Goal: Task Accomplishment & Management: Manage account settings

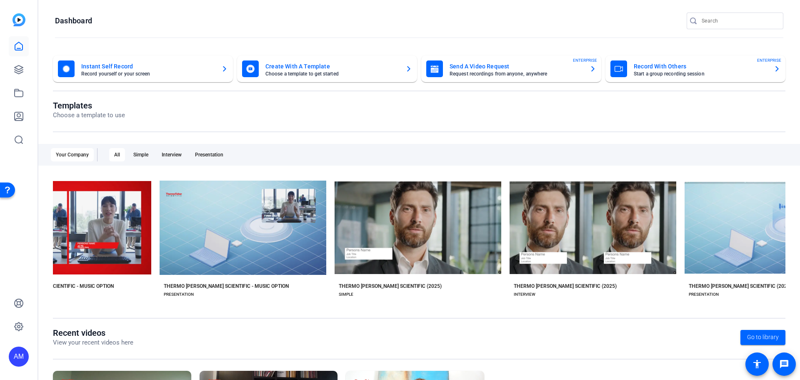
scroll to position [0, 788]
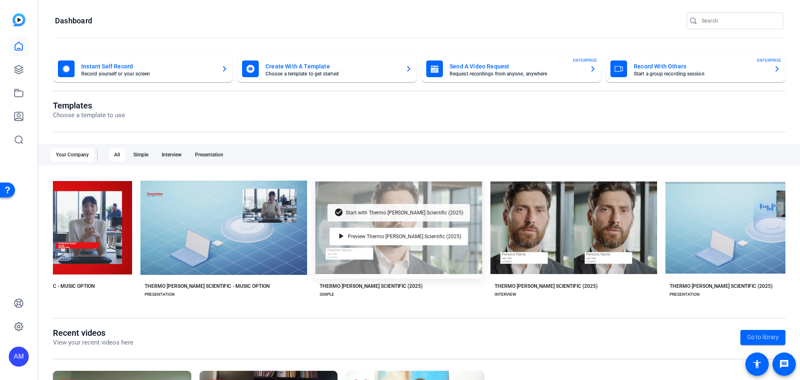
click at [391, 210] on span "Start with Thermo [PERSON_NAME] Scientific (2025)" at bounding box center [405, 212] width 118 height 5
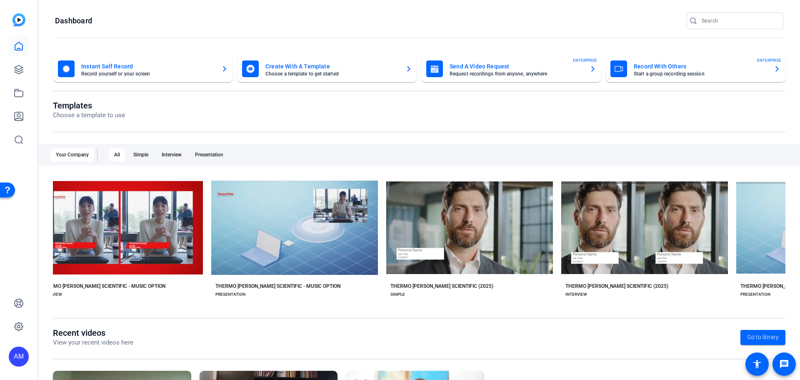
scroll to position [0, 838]
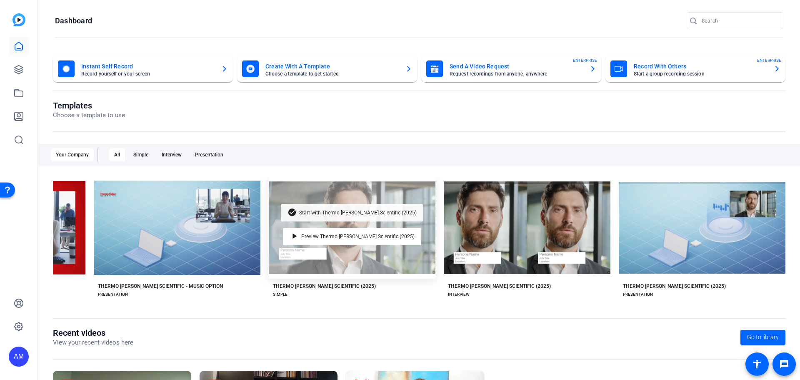
click at [395, 211] on span "Start with Thermo [PERSON_NAME] Scientific (2025)" at bounding box center [358, 212] width 118 height 5
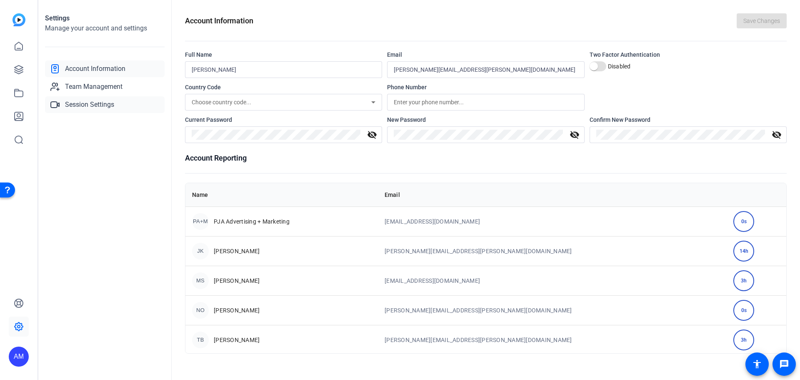
click at [74, 105] on span "Session Settings" at bounding box center [89, 105] width 49 height 10
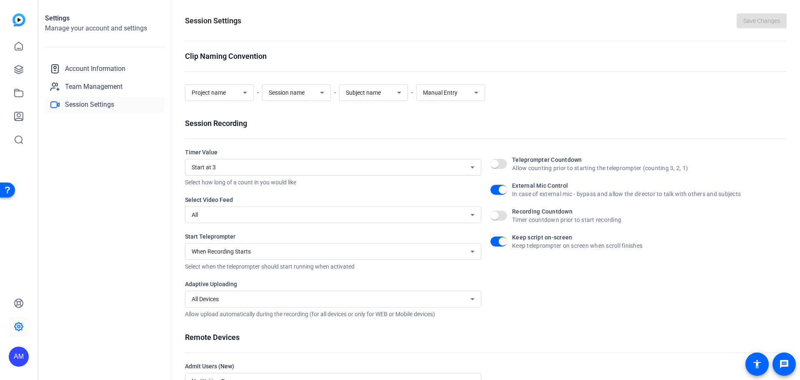
click at [30, 68] on div "AM" at bounding box center [19, 190] width 38 height 380
click at [16, 72] on icon at bounding box center [19, 69] width 8 height 8
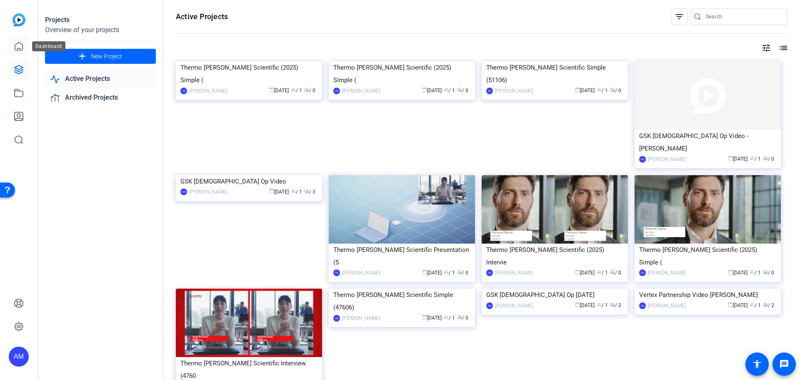
click at [14, 42] on icon at bounding box center [19, 46] width 10 height 10
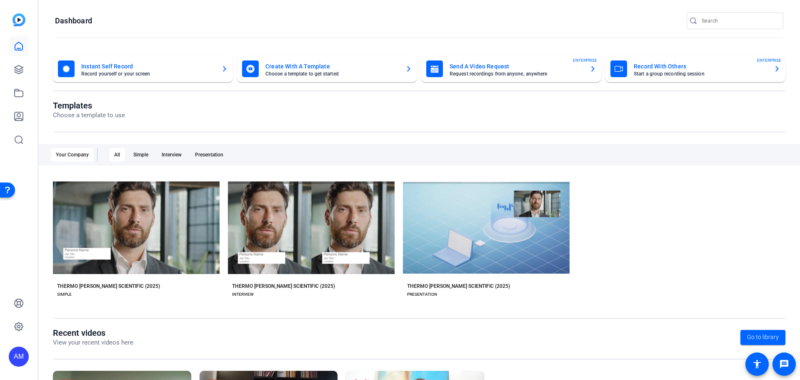
click at [17, 19] on img at bounding box center [19, 19] width 13 height 13
click at [15, 66] on icon at bounding box center [19, 70] width 10 height 10
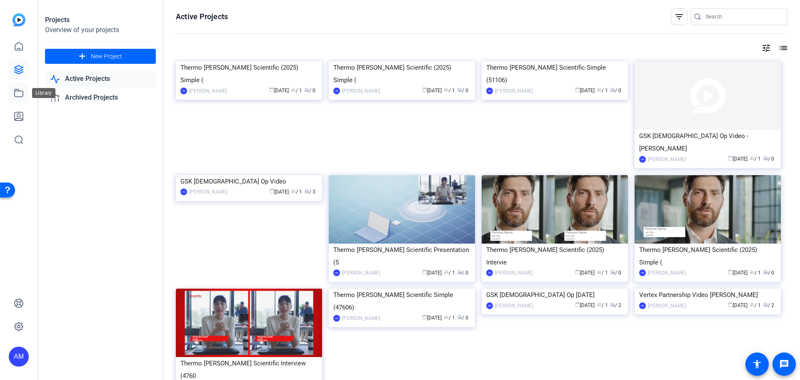
click at [16, 90] on icon at bounding box center [19, 93] width 8 height 8
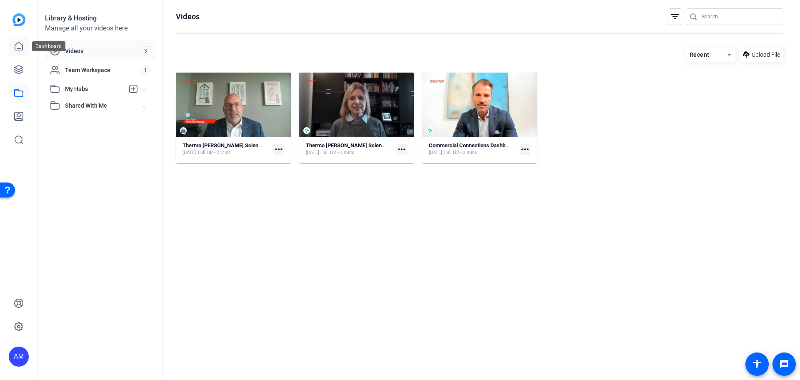
click at [17, 48] on icon at bounding box center [19, 46] width 10 height 10
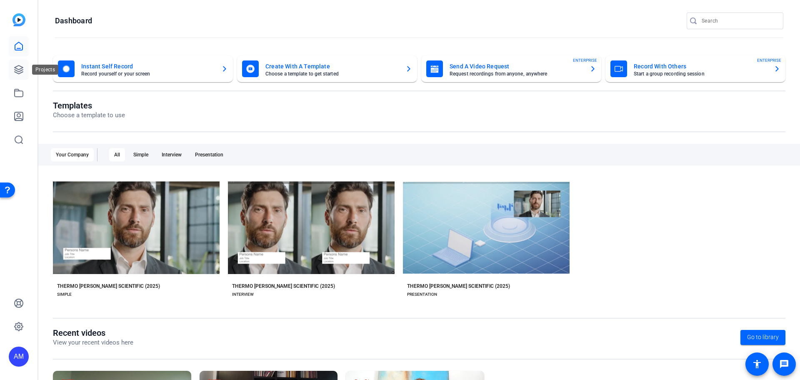
click at [26, 65] on link at bounding box center [19, 70] width 20 height 20
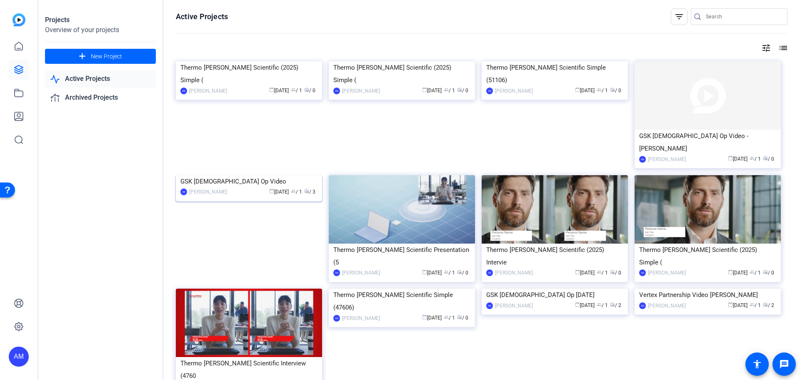
click at [302, 175] on img at bounding box center [249, 175] width 146 height 0
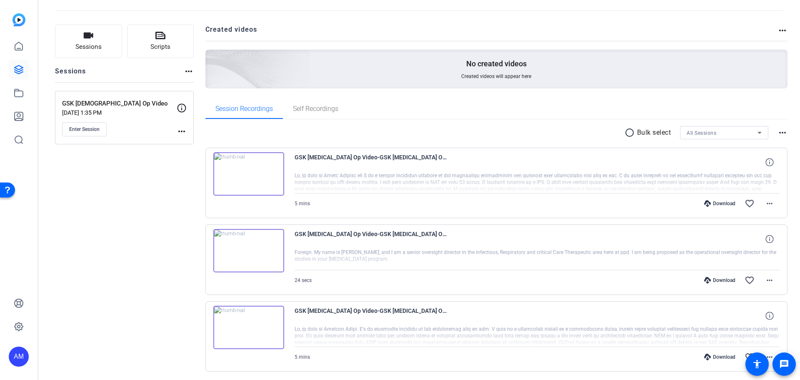
scroll to position [65, 0]
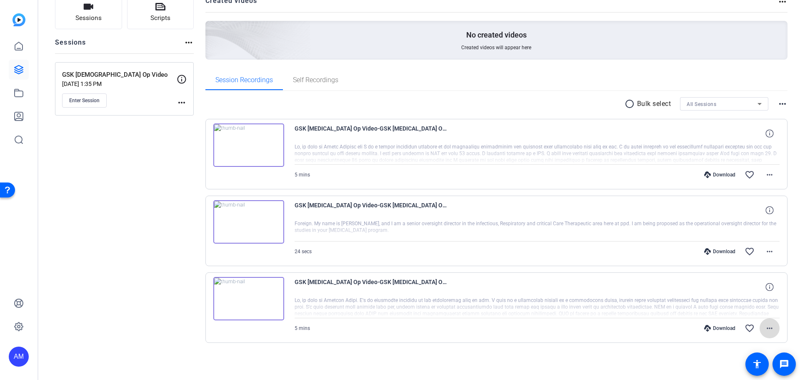
click at [765, 326] on mat-icon "more_horiz" at bounding box center [770, 328] width 10 height 10
click at [135, 269] on div at bounding box center [400, 190] width 800 height 380
click at [274, 290] on img at bounding box center [248, 298] width 71 height 43
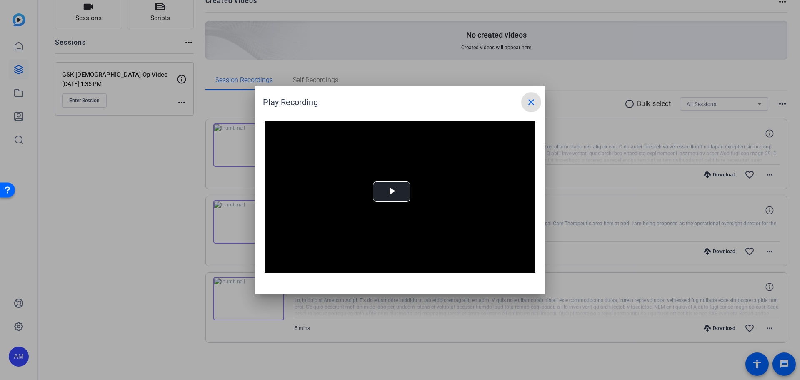
click at [528, 107] on mat-icon "close" at bounding box center [531, 102] width 10 height 10
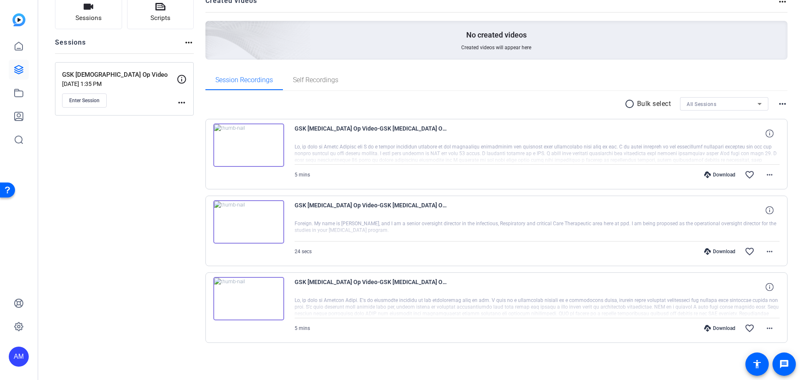
scroll to position [0, 0]
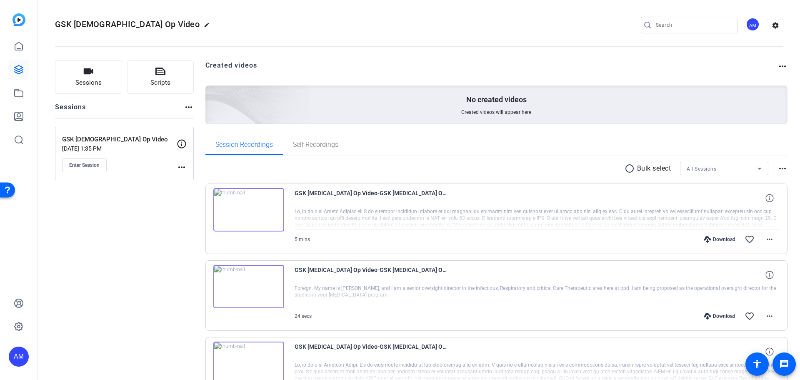
click at [365, 106] on div "No created videos Created videos will appear here" at bounding box center [496, 104] width 583 height 39
click at [780, 67] on mat-icon "more_horiz" at bounding box center [783, 66] width 10 height 10
click at [579, 41] on div at bounding box center [400, 190] width 800 height 380
click at [73, 159] on button "Enter Session" at bounding box center [84, 165] width 45 height 14
click at [178, 164] on mat-icon "more_horiz" at bounding box center [182, 167] width 10 height 10
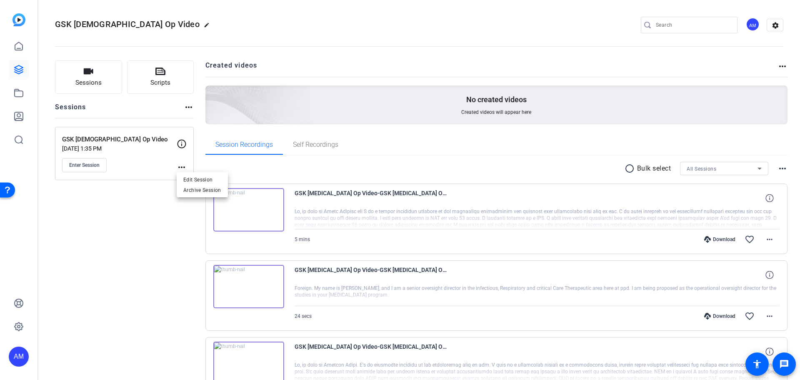
click at [113, 332] on div at bounding box center [400, 190] width 800 height 380
click at [24, 111] on link at bounding box center [19, 116] width 20 height 20
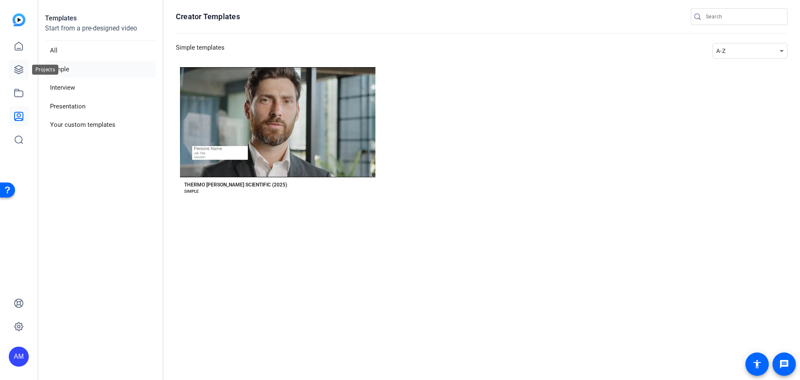
click at [19, 70] on icon at bounding box center [19, 69] width 8 height 8
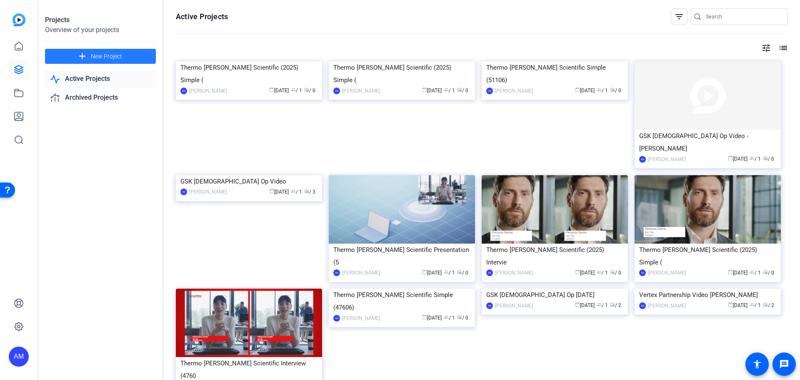
click at [89, 53] on span at bounding box center [100, 56] width 111 height 20
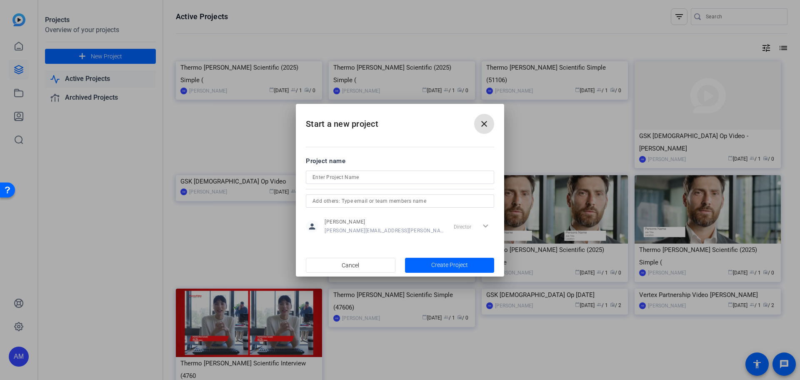
click at [420, 177] on input at bounding box center [400, 177] width 175 height 10
type input "GSK Asthma Op 9_5_25"
click at [459, 259] on span "button" at bounding box center [450, 265] width 90 height 20
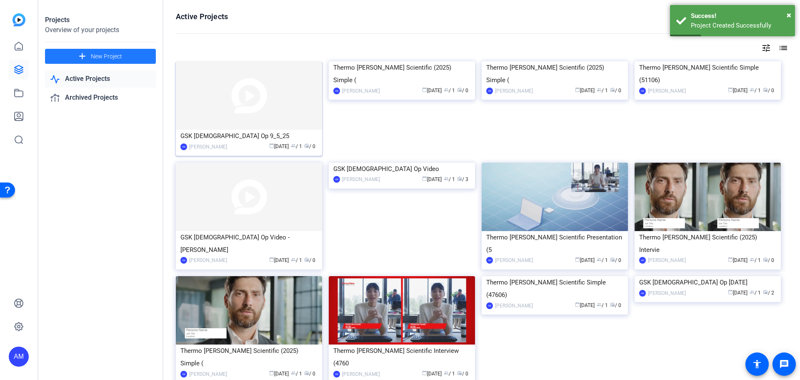
click at [297, 66] on img at bounding box center [249, 95] width 146 height 68
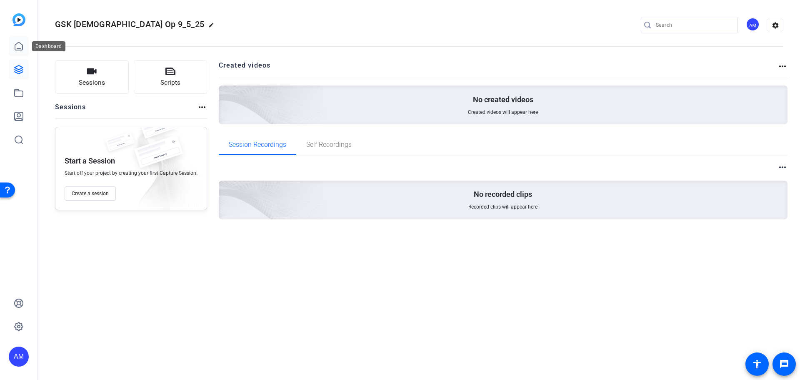
click at [22, 47] on icon at bounding box center [19, 46] width 10 height 10
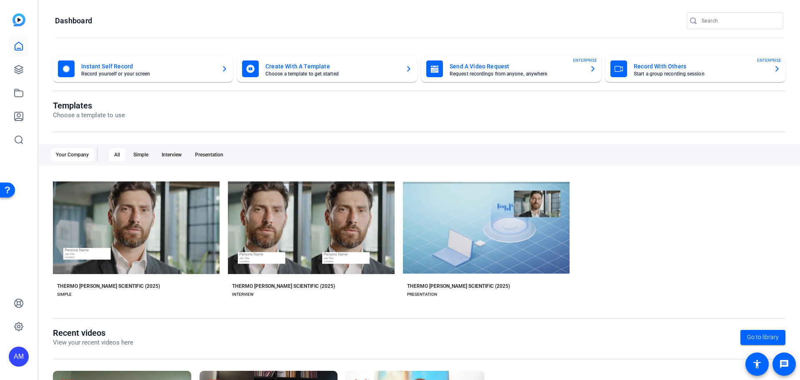
scroll to position [113, 0]
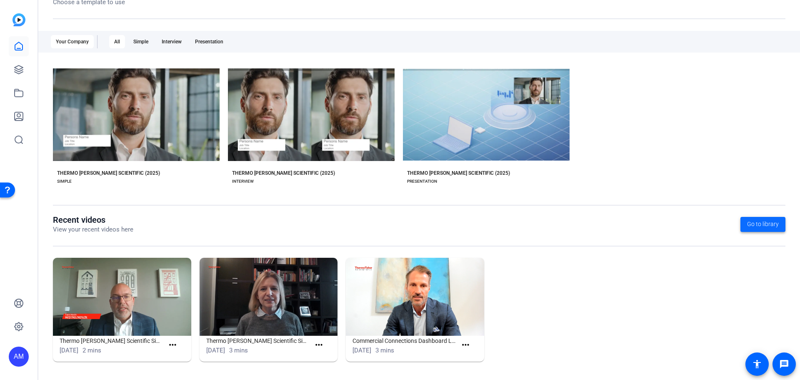
click at [748, 221] on span "Go to library" at bounding box center [763, 224] width 32 height 9
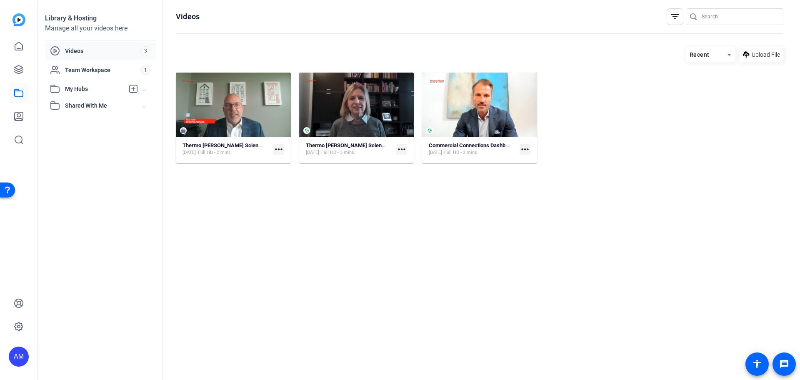
click at [713, 58] on div "Recent" at bounding box center [706, 55] width 42 height 10
click at [626, 53] on div at bounding box center [400, 190] width 800 height 380
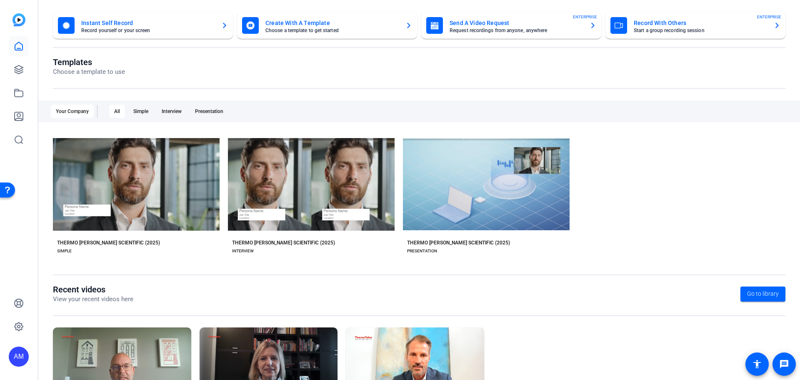
scroll to position [83, 0]
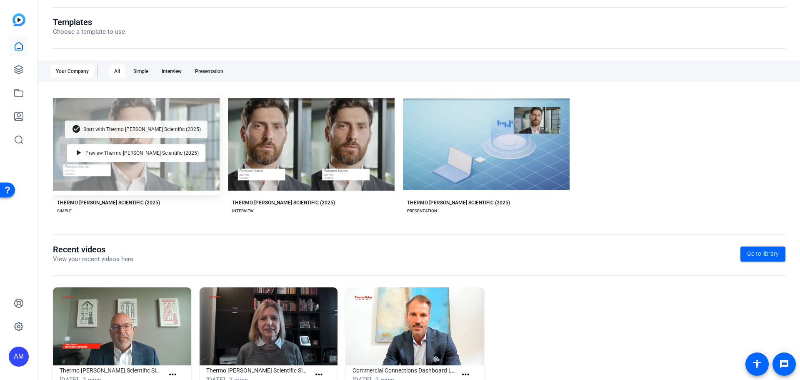
click at [145, 125] on div "check_circle Start with Thermo Fisher Scientific (2025)" at bounding box center [136, 129] width 143 height 18
